Goal: Communication & Community: Answer question/provide support

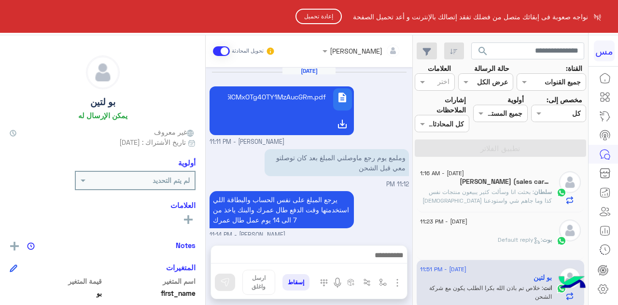
scroll to position [316, 0]
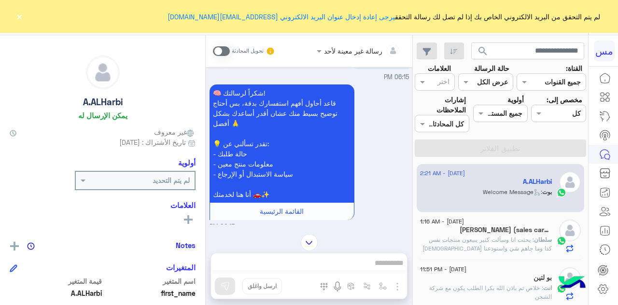
scroll to position [727, 0]
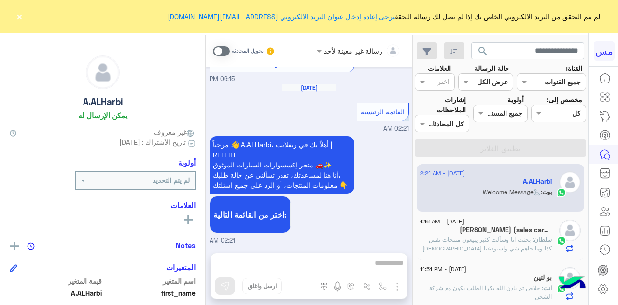
click at [220, 52] on span at bounding box center [221, 51] width 17 height 10
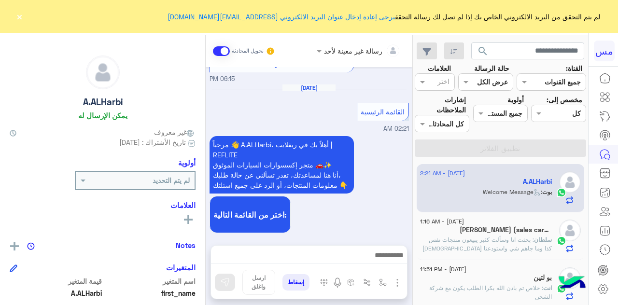
scroll to position [762, 0]
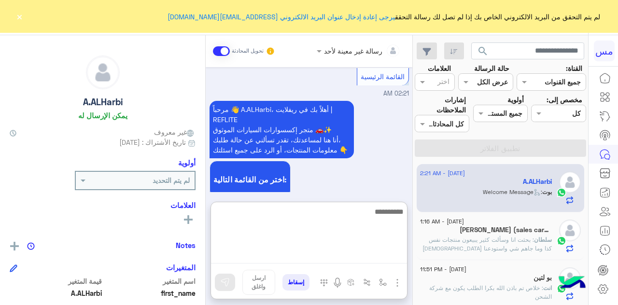
click at [342, 258] on textarea at bounding box center [309, 235] width 196 height 58
type textarea "**********"
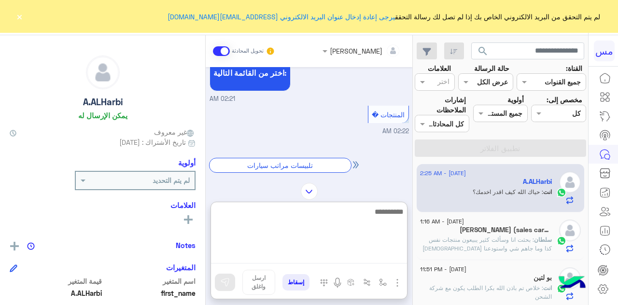
scroll to position [965, 0]
